Goal: Information Seeking & Learning: Learn about a topic

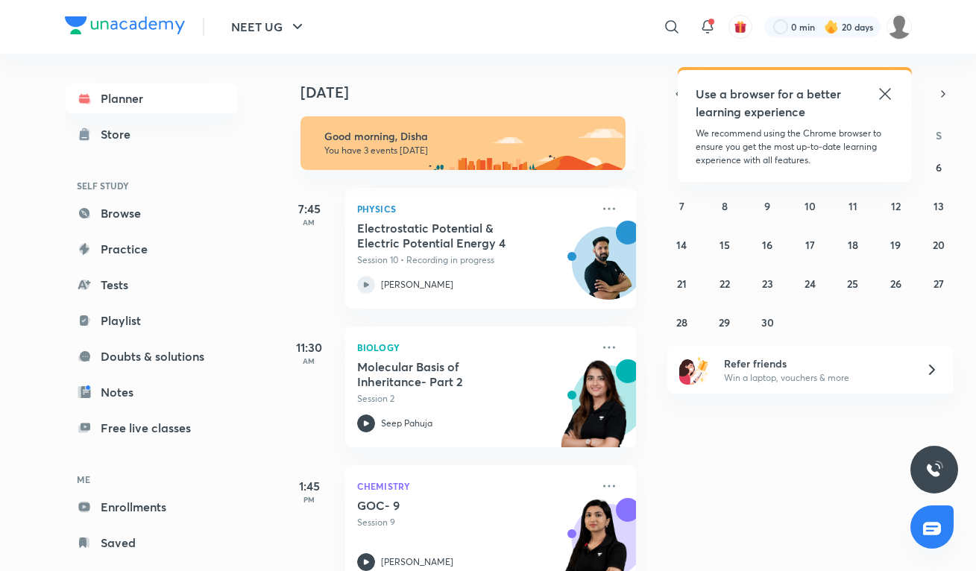
click at [888, 94] on icon at bounding box center [885, 94] width 18 height 18
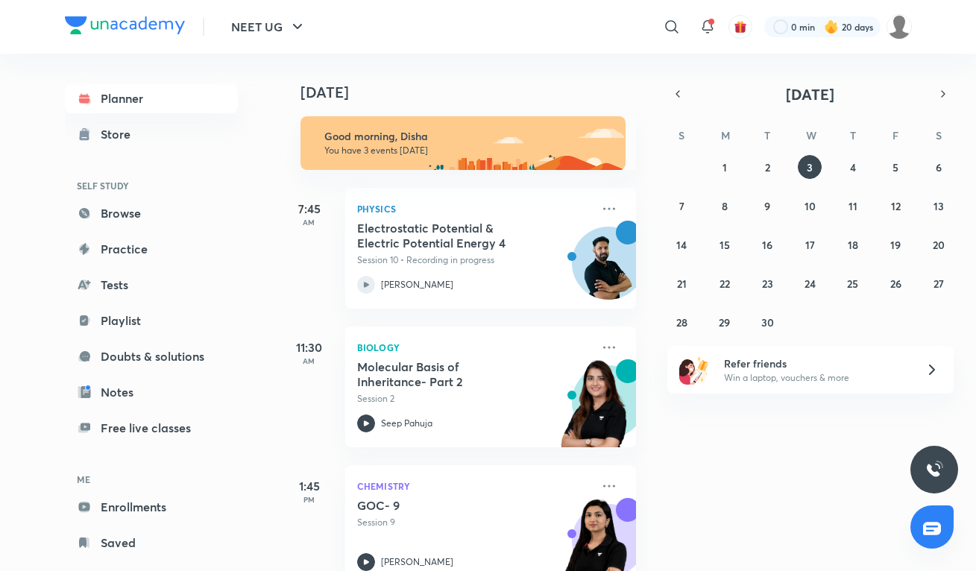
click at [678, 106] on div "[DATE] S M T W T F S 31 1 2 3 4 5 6 7 8 9 10 11 12 13 14 15 16 17 18 19 20 21 2…" at bounding box center [810, 209] width 286 height 251
click at [676, 97] on icon "button" at bounding box center [678, 93] width 12 height 13
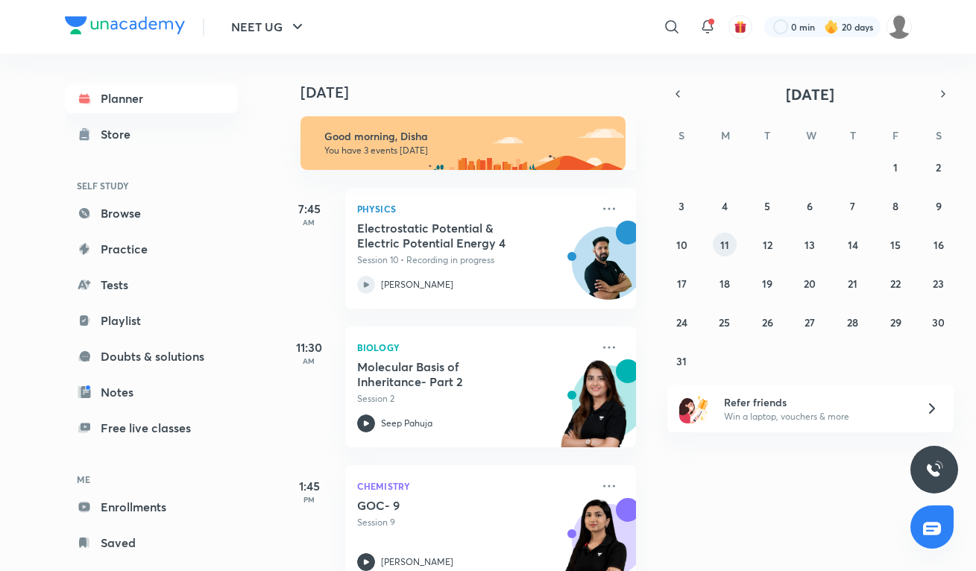
click at [727, 245] on abbr "11" at bounding box center [724, 245] width 9 height 14
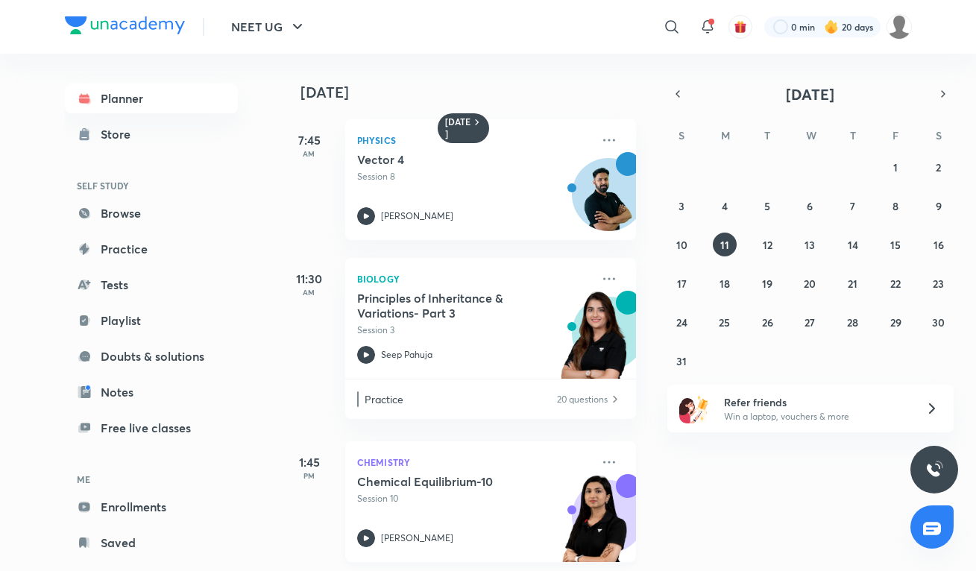
scroll to position [3, 0]
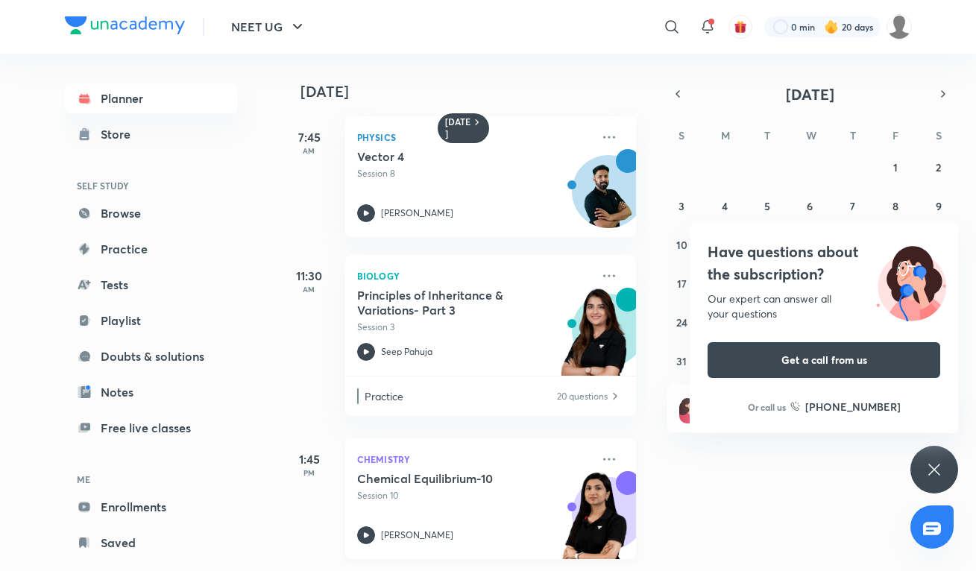
click at [474, 471] on h5 "Chemical Equilibrium-10" at bounding box center [450, 478] width 186 height 15
